Goal: Task Accomplishment & Management: Manage account settings

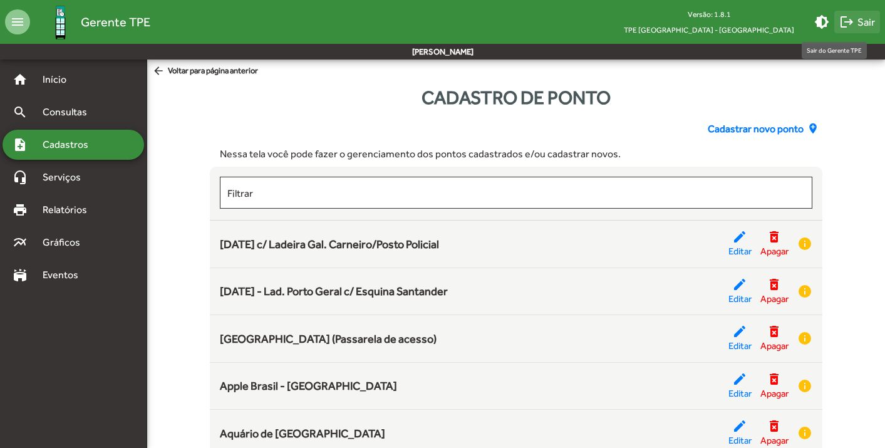
click at [866, 25] on span "logout Sair" at bounding box center [857, 22] width 36 height 23
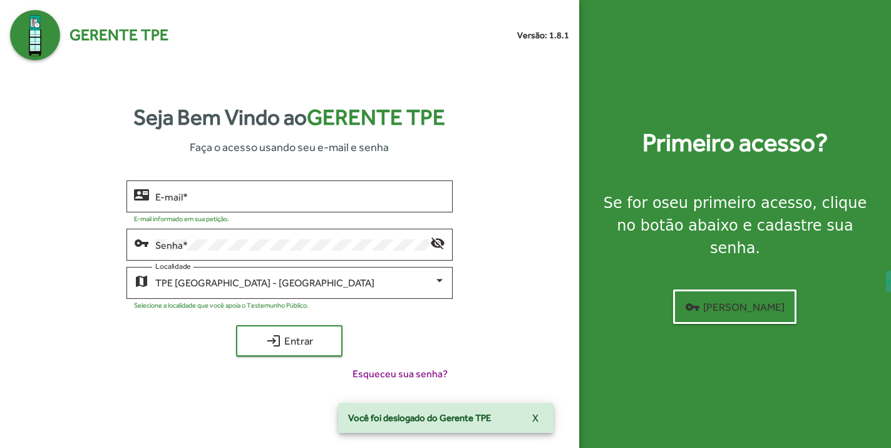
click at [244, 297] on div "Selecione a localidade que você apoia o Testemunho Público." at bounding box center [289, 303] width 311 height 12
click at [250, 287] on span "TPE [GEOGRAPHIC_DATA] - [GEOGRAPHIC_DATA]" at bounding box center [264, 283] width 219 height 12
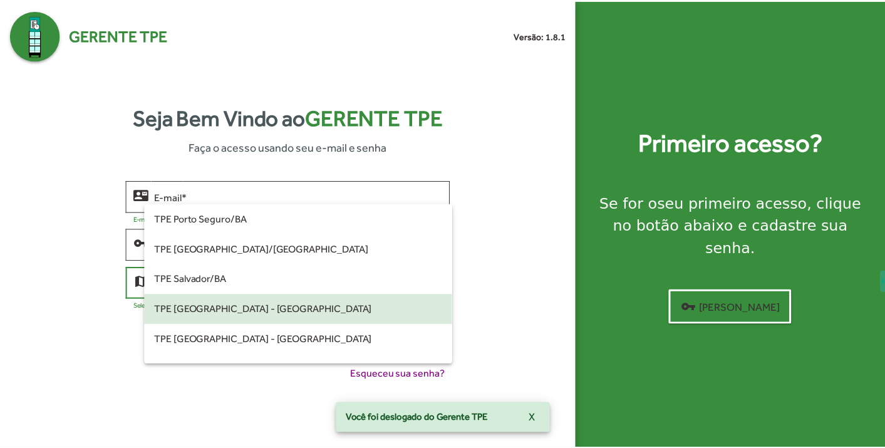
scroll to position [93, 0]
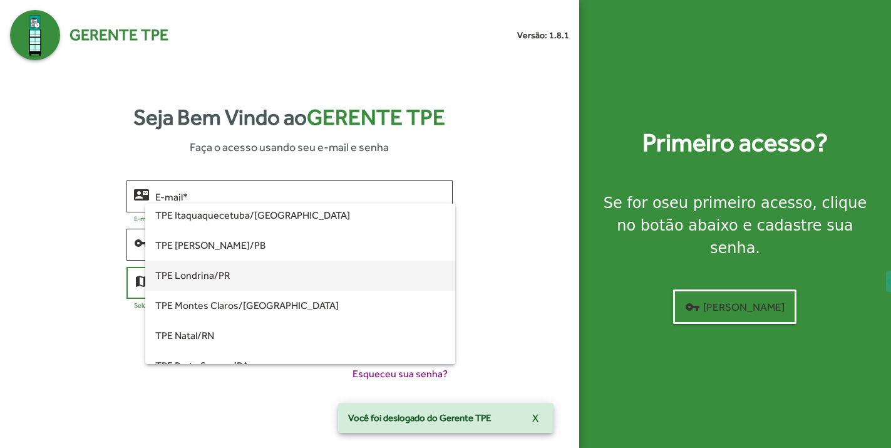
click at [249, 282] on span "TPE Londrina/PR" at bounding box center [300, 275] width 290 height 30
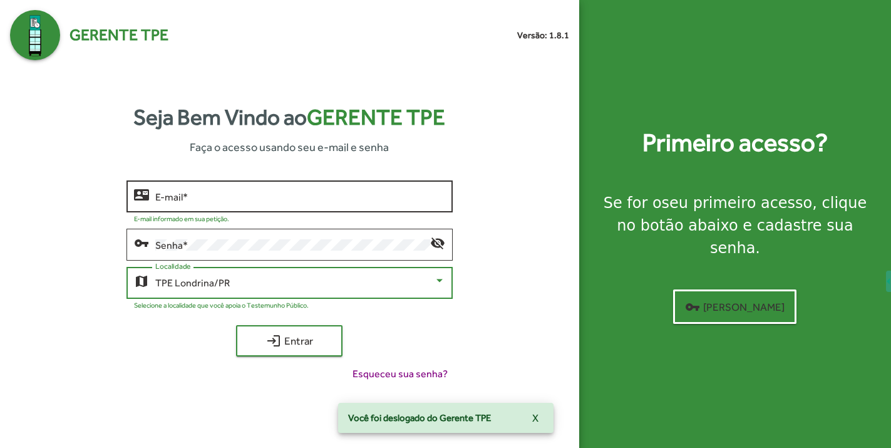
drag, startPoint x: 284, startPoint y: 200, endPoint x: 291, endPoint y: 200, distance: 7.5
click at [285, 200] on input "E-mail *" at bounding box center [300, 196] width 290 height 11
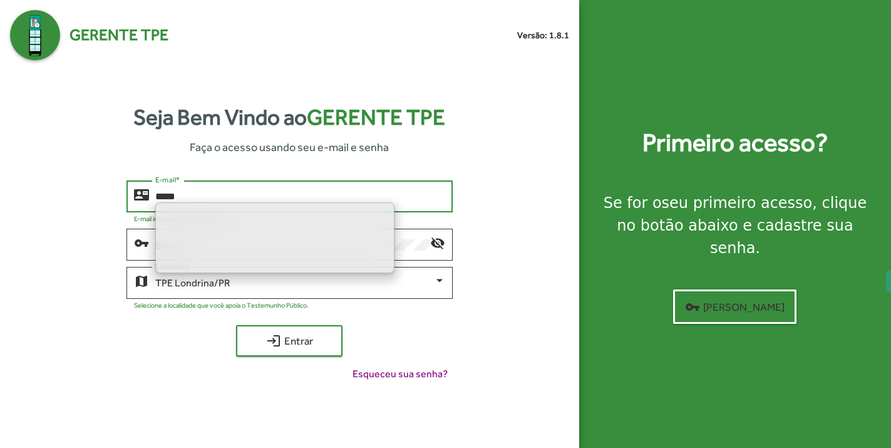
type input "*****"
type input "**********"
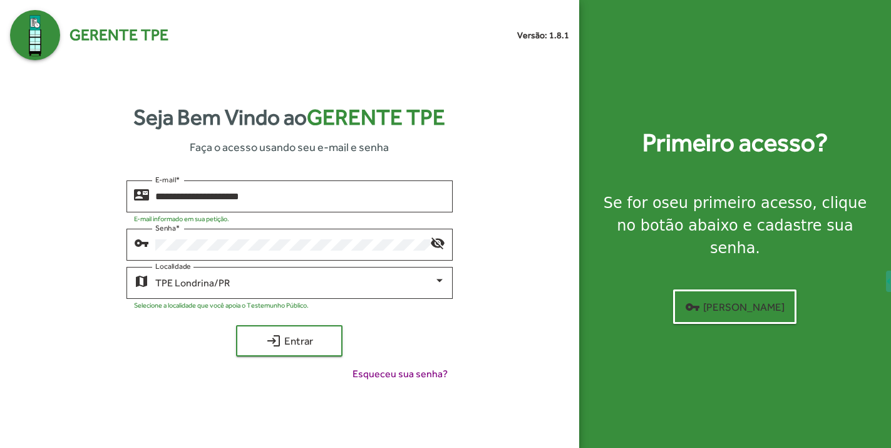
click at [433, 345] on div "login Entrar" at bounding box center [289, 340] width 326 height 31
click at [257, 349] on span "login Entrar" at bounding box center [289, 340] width 84 height 23
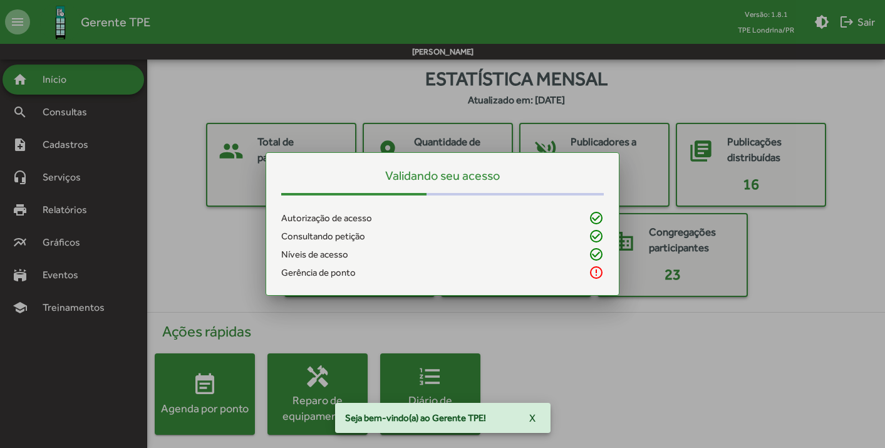
click at [59, 144] on div at bounding box center [442, 224] width 885 height 448
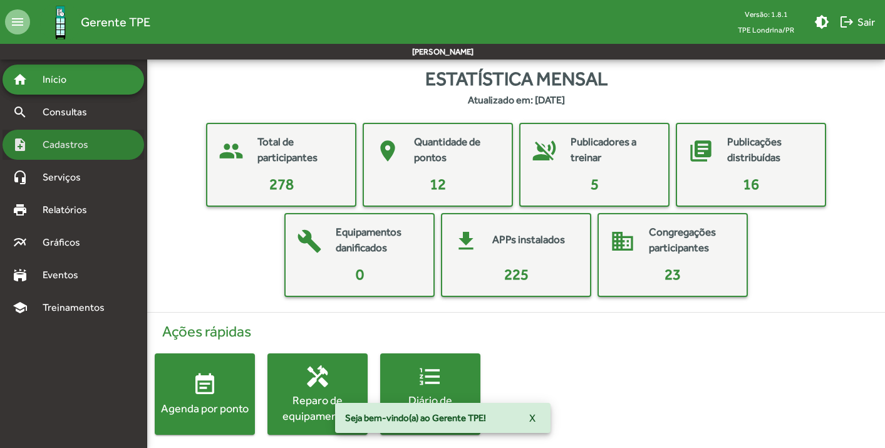
click at [60, 144] on span "Cadastros" at bounding box center [69, 144] width 69 height 15
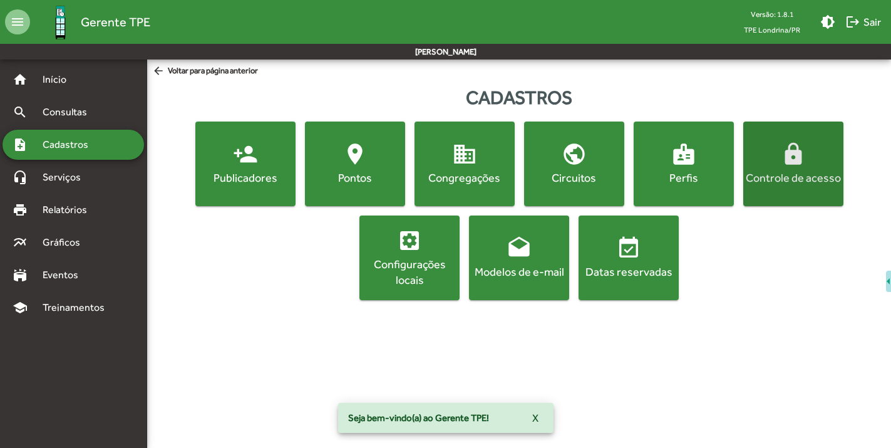
click at [786, 162] on mat-icon "lock" at bounding box center [793, 153] width 25 height 25
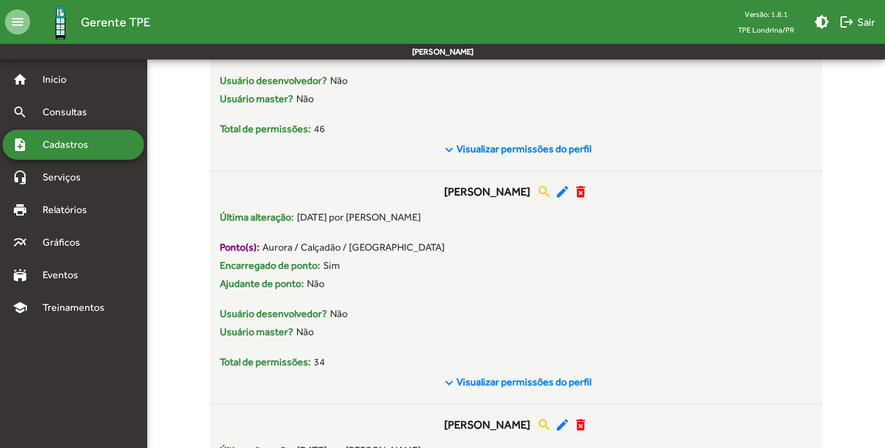
scroll to position [388, 0]
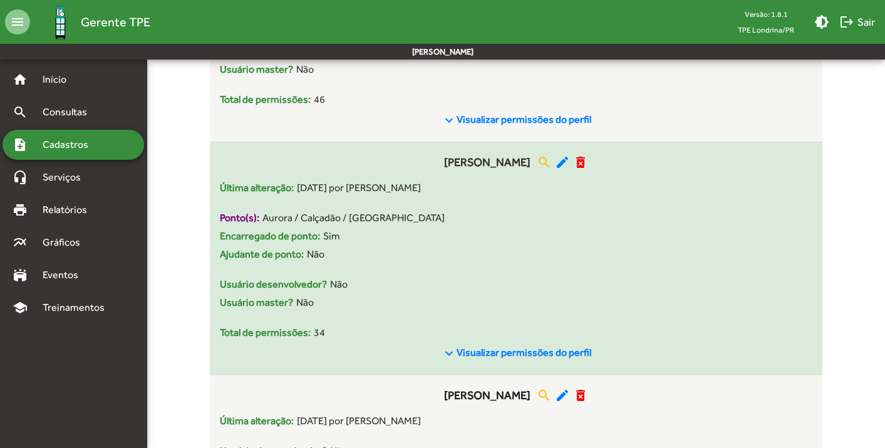
click at [570, 165] on mat-icon "edit" at bounding box center [562, 162] width 15 height 15
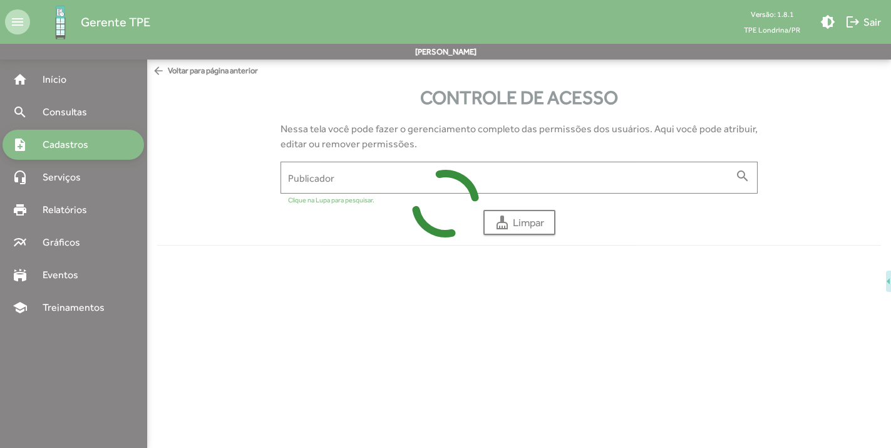
type input "**********"
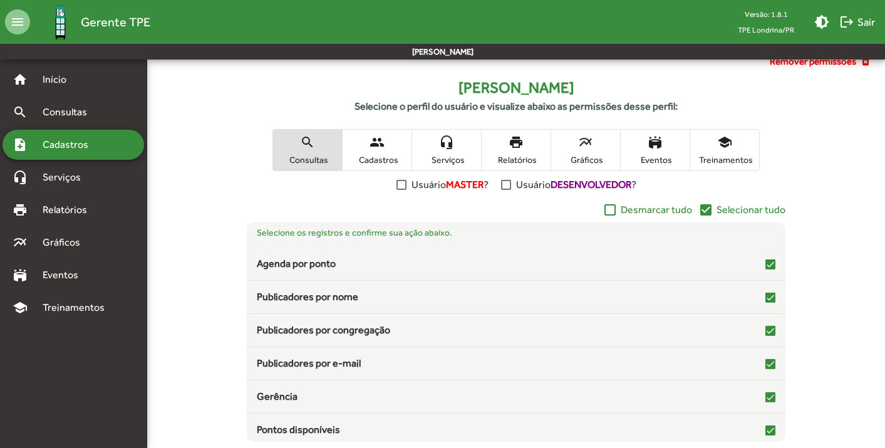
scroll to position [260, 0]
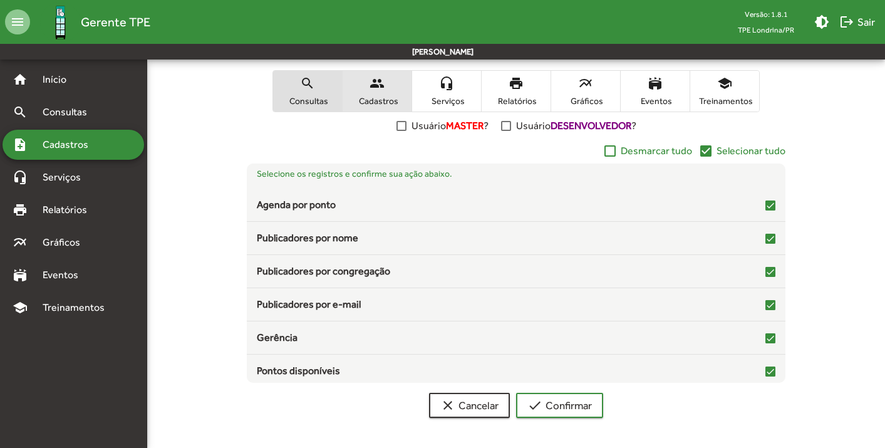
click at [382, 81] on mat-icon "people" at bounding box center [376, 83] width 15 height 15
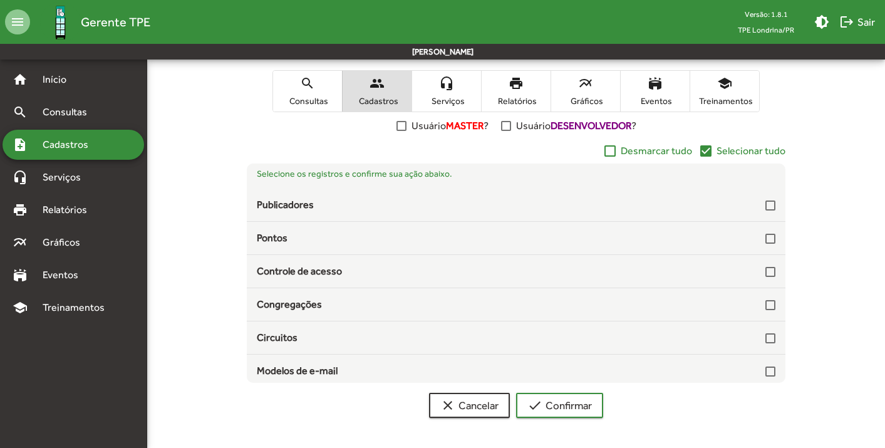
click at [710, 153] on mat-icon "check_box" at bounding box center [705, 150] width 15 height 15
click at [579, 411] on span "check Confirmar" at bounding box center [559, 405] width 64 height 23
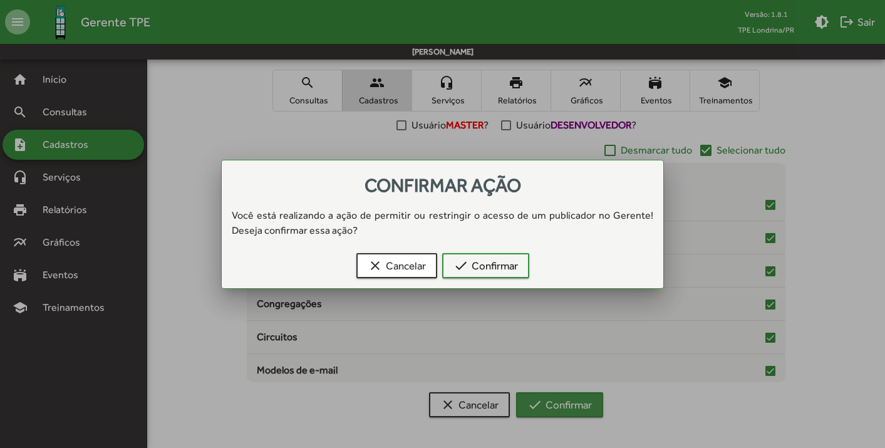
scroll to position [0, 0]
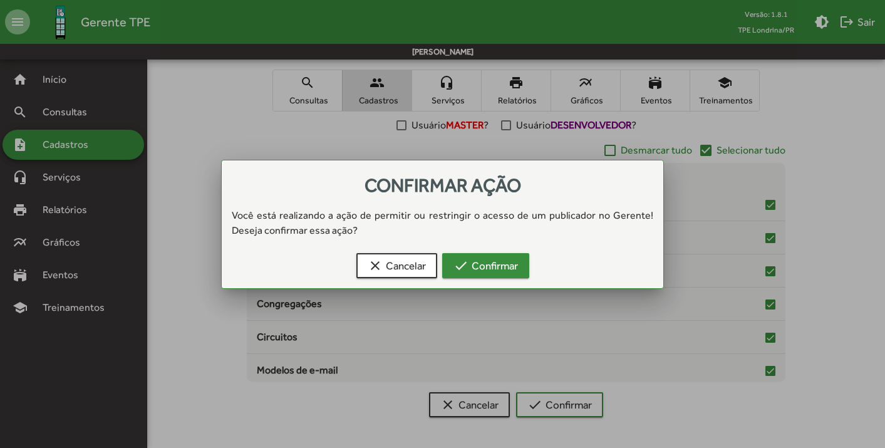
click at [512, 272] on span "check Confirmar" at bounding box center [485, 265] width 64 height 23
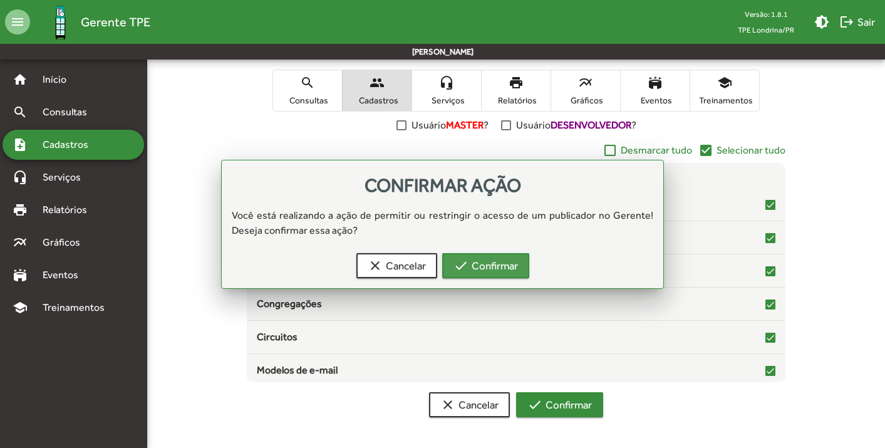
scroll to position [260, 0]
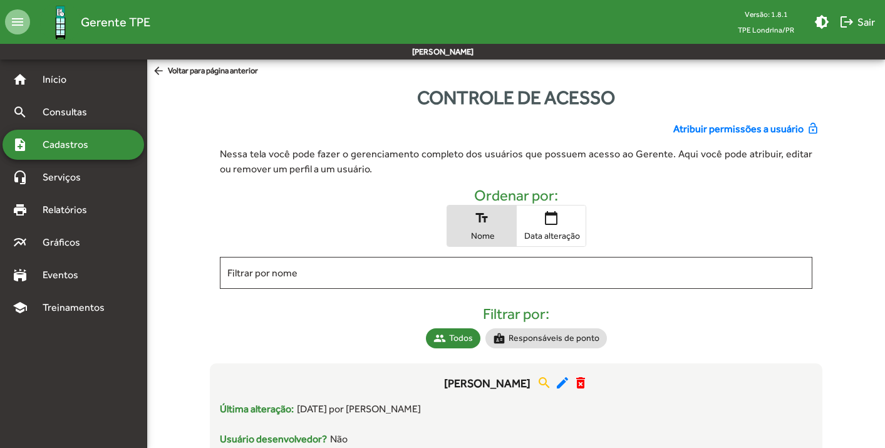
click at [82, 152] on div "note_add Cadastros" at bounding box center [73, 145] width 141 height 30
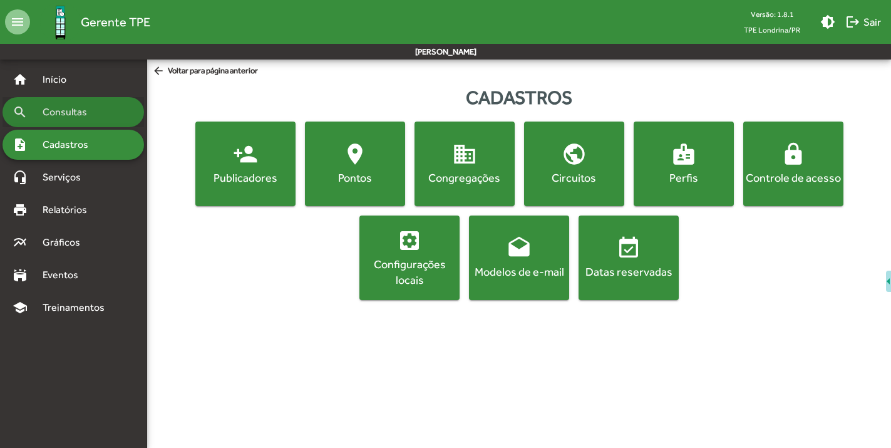
click at [71, 118] on span "Consultas" at bounding box center [69, 112] width 68 height 15
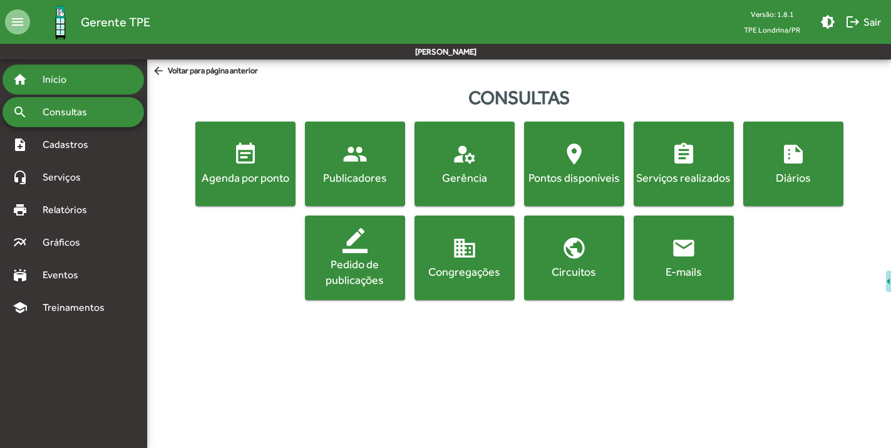
click at [68, 85] on span "Início" at bounding box center [59, 79] width 49 height 15
